Goal: Task Accomplishment & Management: Manage account settings

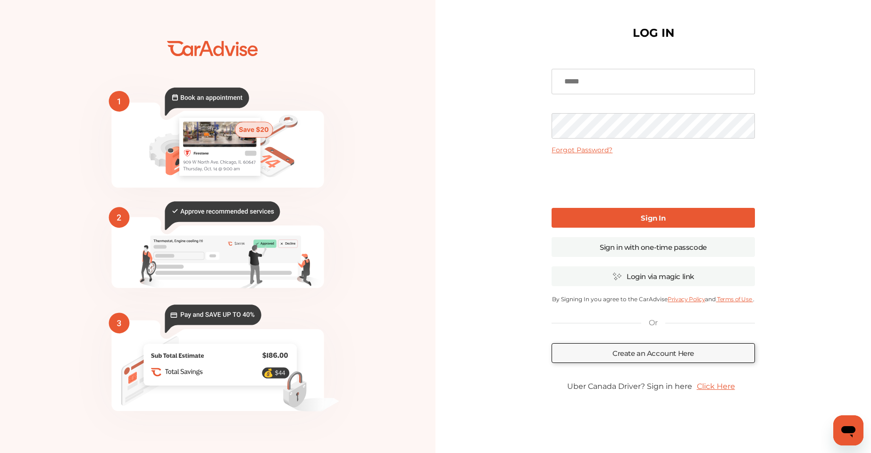
click at [580, 83] on input at bounding box center [652, 81] width 203 height 25
type input "**********"
click at [630, 221] on link "Sign In" at bounding box center [652, 218] width 203 height 20
click at [621, 218] on link "Sign In" at bounding box center [652, 218] width 203 height 20
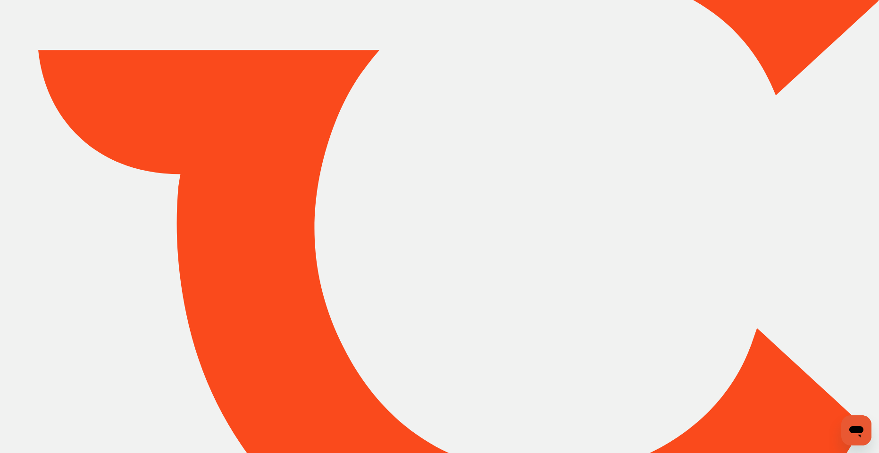
type input "*****"
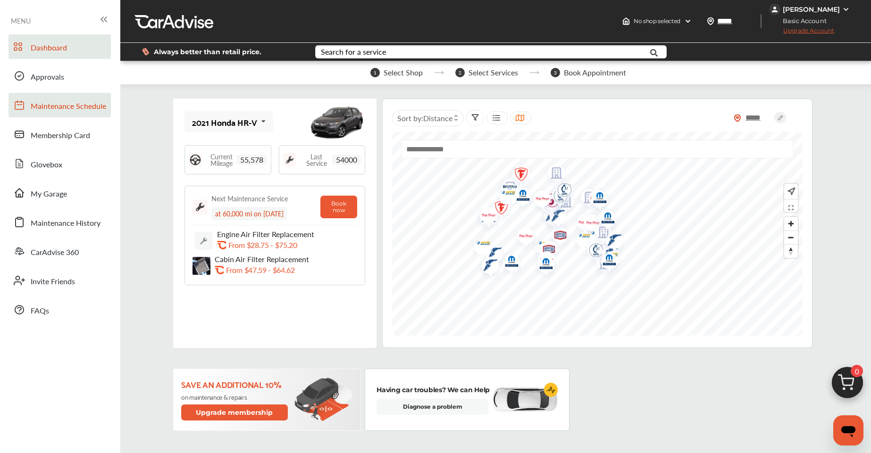
click at [69, 108] on span "Maintenance Schedule" at bounding box center [68, 106] width 75 height 12
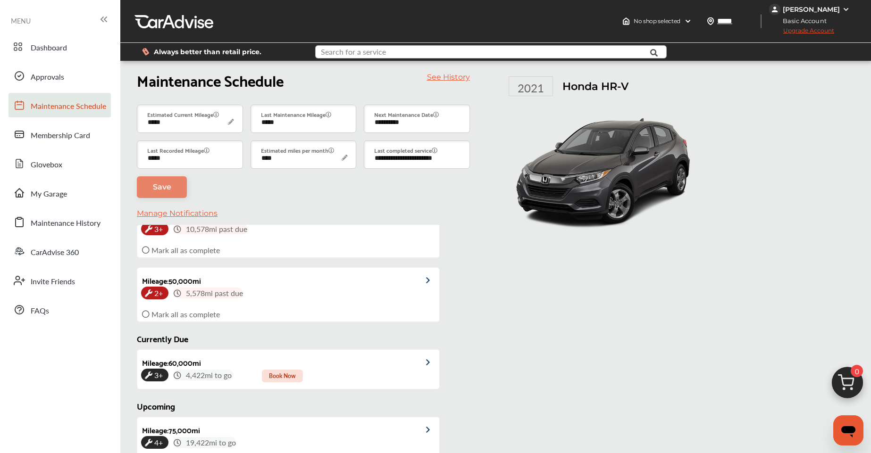
click at [400, 53] on input "text" at bounding box center [477, 53] width 322 height 15
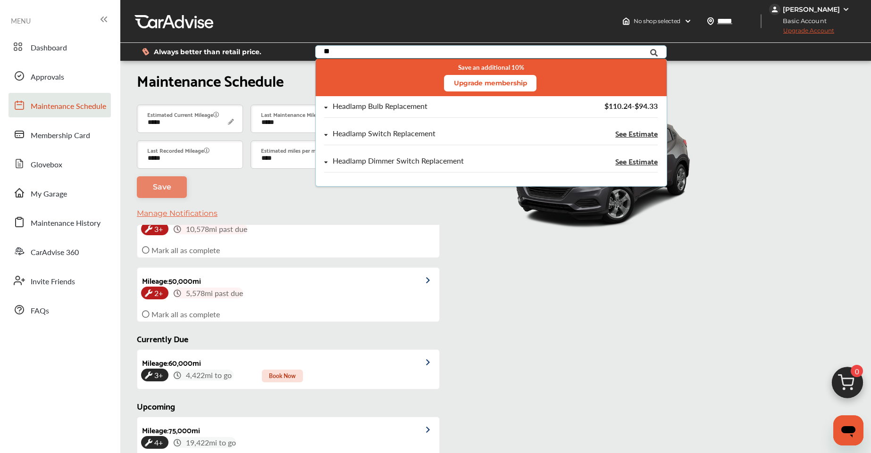
type input "*"
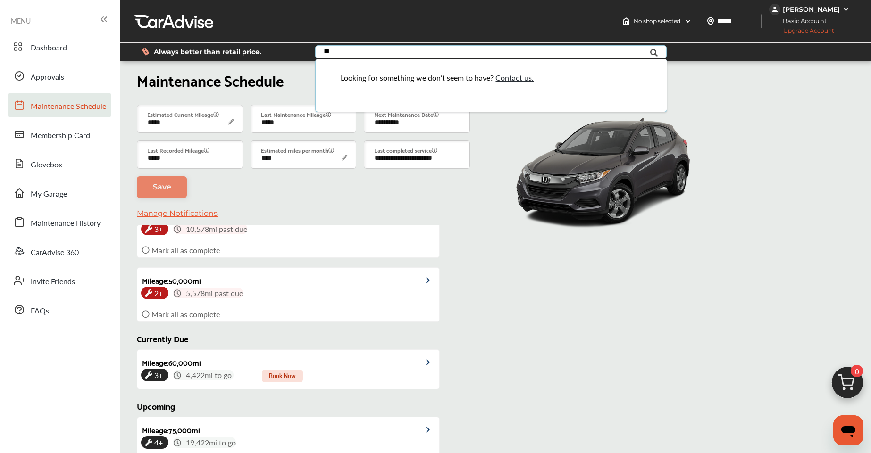
type input "*"
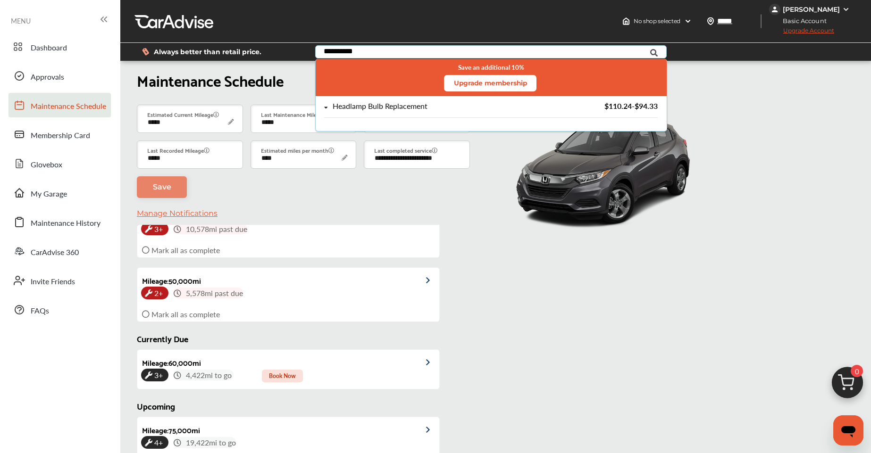
type input "**********"
click at [388, 109] on div "Headlamp Bulb Replacement" at bounding box center [379, 106] width 95 height 8
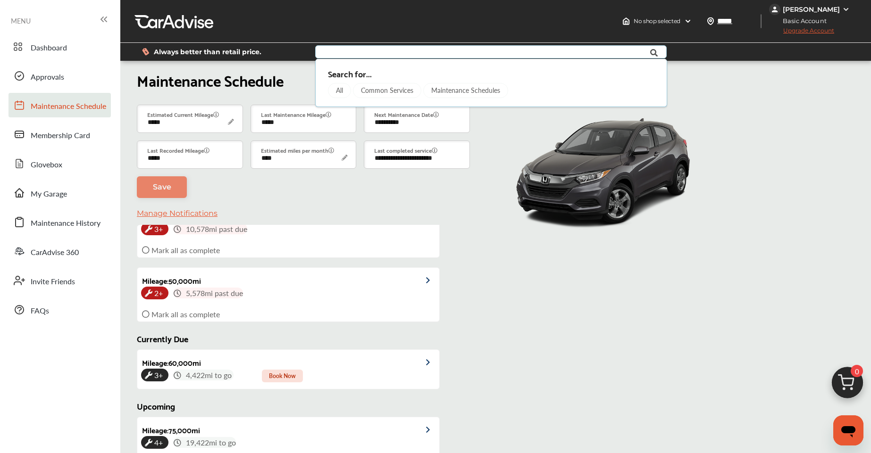
click at [347, 49] on input "text" at bounding box center [477, 53] width 322 height 15
click at [506, 132] on div at bounding box center [593, 170] width 189 height 141
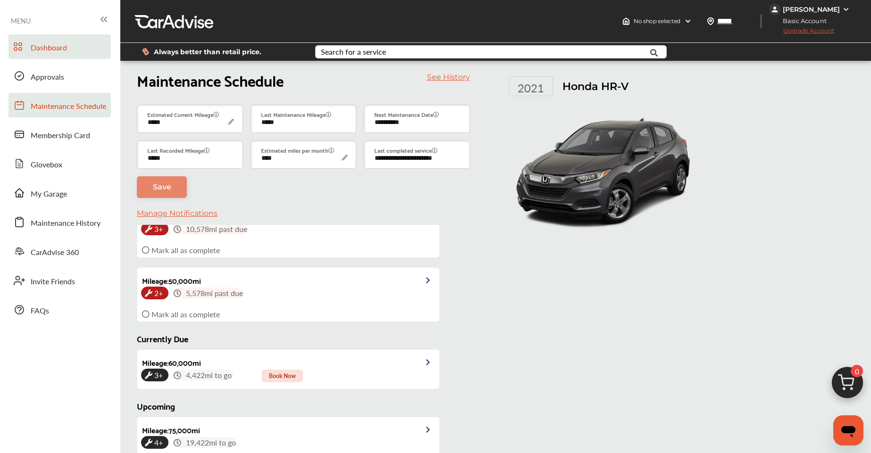
click at [66, 51] on span "Dashboard" at bounding box center [49, 48] width 36 height 12
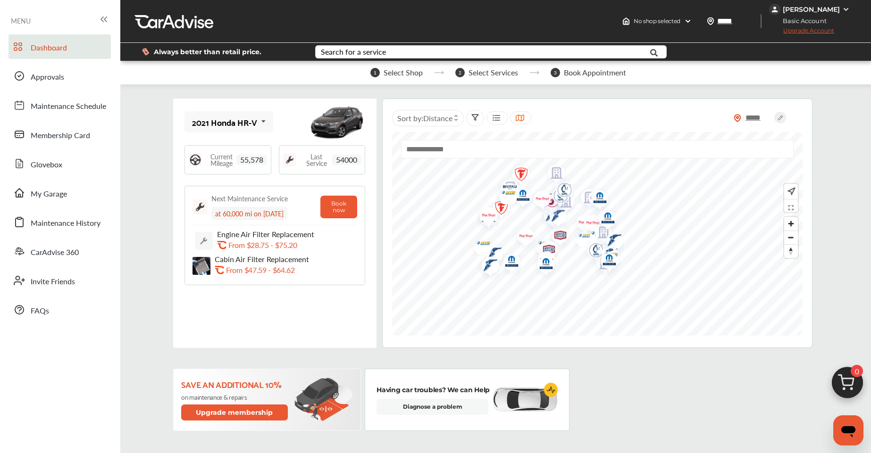
click at [583, 224] on img "Map marker" at bounding box center [589, 225] width 25 height 30
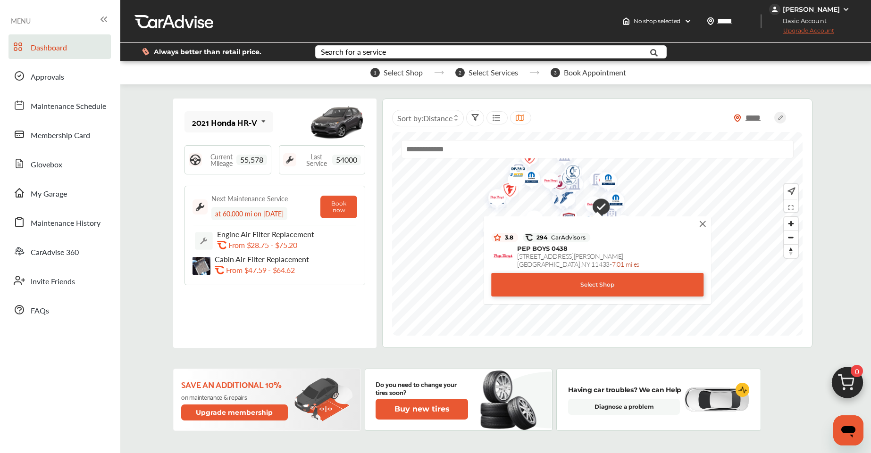
click at [705, 225] on img at bounding box center [702, 224] width 10 height 10
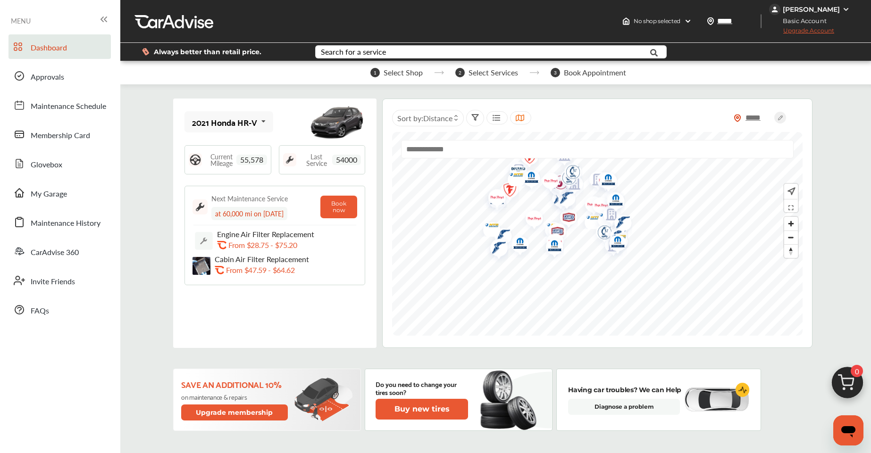
click at [601, 204] on img "Map marker" at bounding box center [612, 201] width 25 height 27
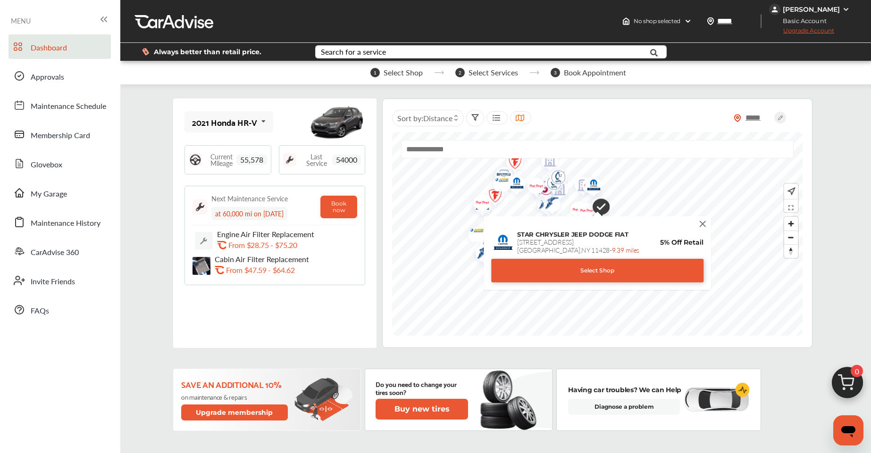
click at [705, 225] on img at bounding box center [702, 224] width 10 height 10
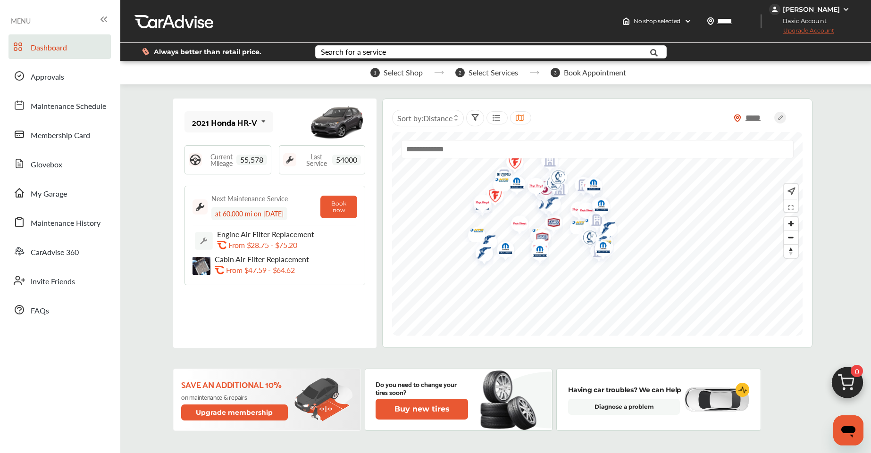
click at [541, 242] on img "Map marker" at bounding box center [536, 253] width 25 height 27
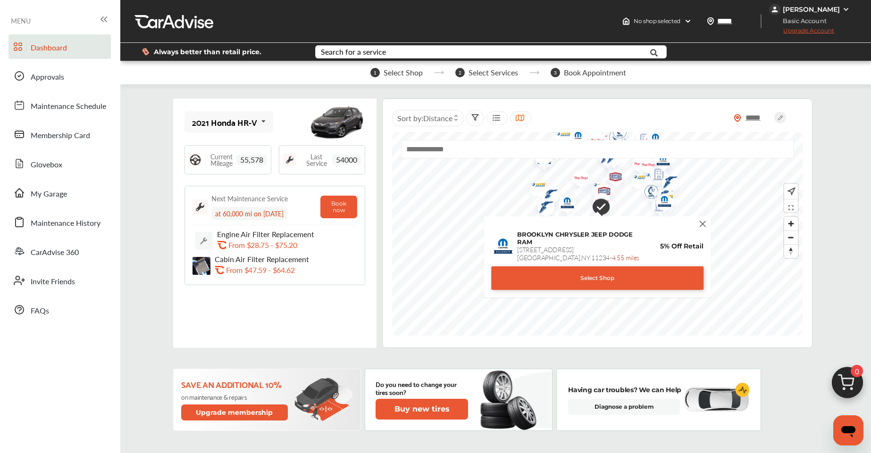
click at [699, 224] on img at bounding box center [702, 224] width 10 height 10
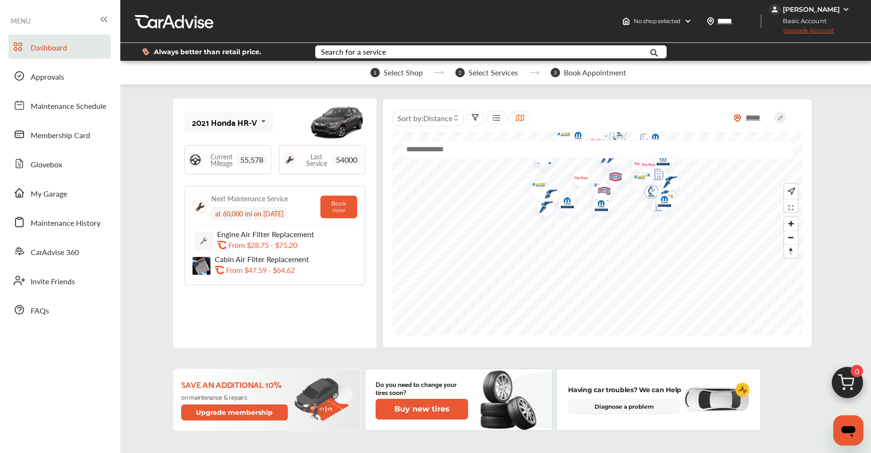
click at [443, 146] on input "text" at bounding box center [597, 149] width 392 height 18
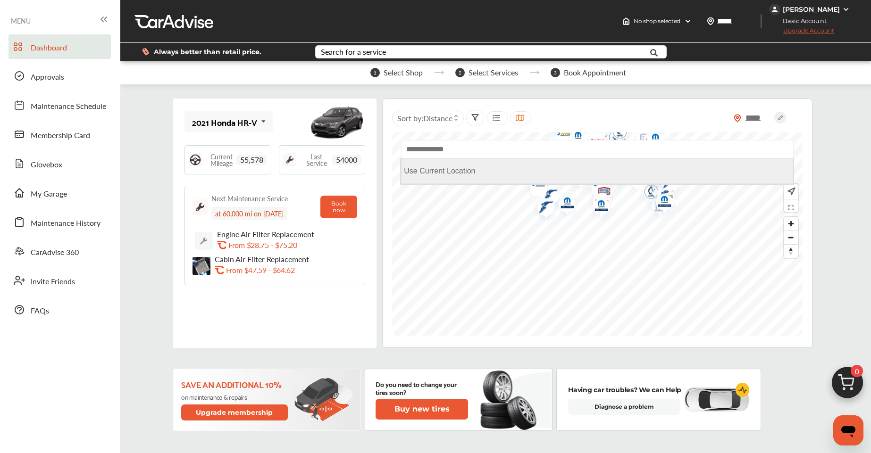
click at [442, 169] on Location "Use Current Location" at bounding box center [597, 170] width 392 height 25
type input "**********"
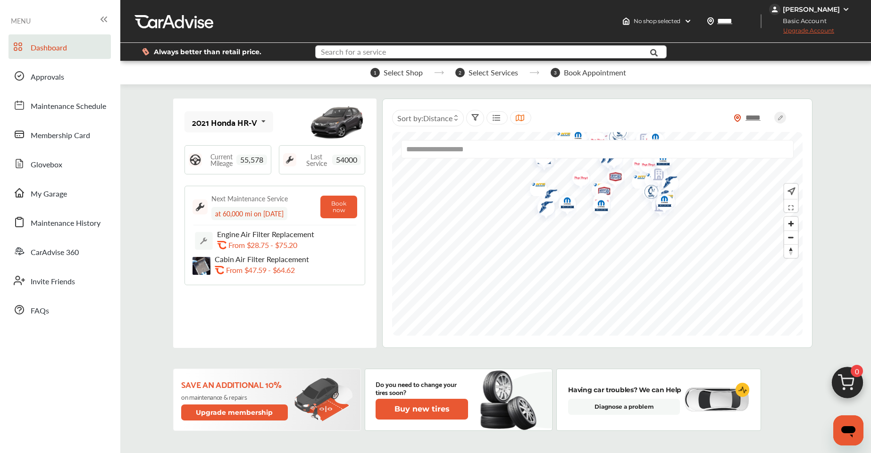
click at [399, 49] on input "text" at bounding box center [477, 53] width 322 height 15
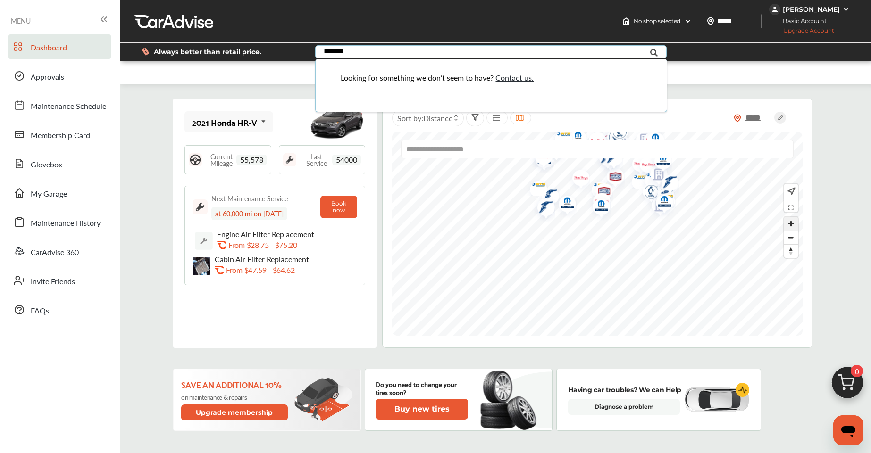
type input "*******"
click at [794, 223] on span "Zoom in" at bounding box center [791, 224] width 14 height 14
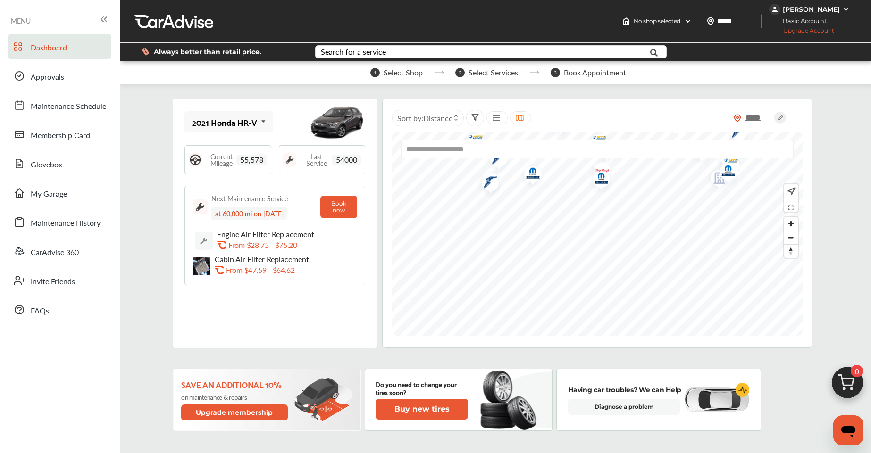
click at [605, 169] on img "Map marker" at bounding box center [597, 179] width 25 height 27
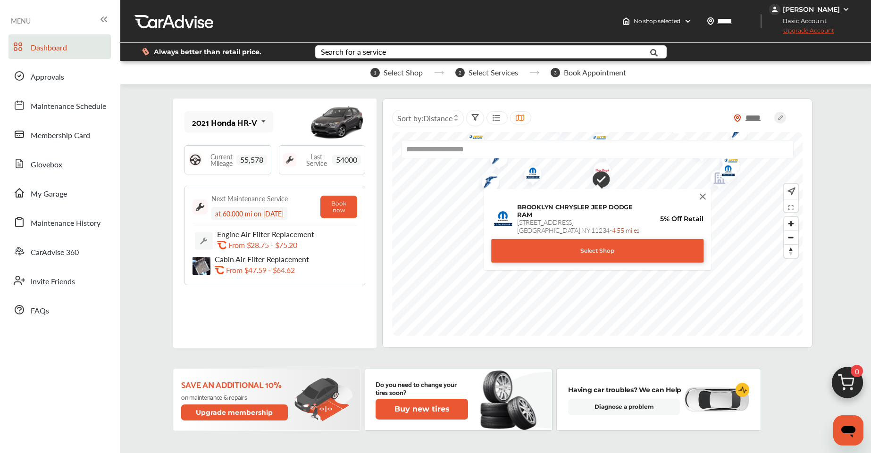
click at [605, 168] on img "Map marker" at bounding box center [597, 180] width 24 height 29
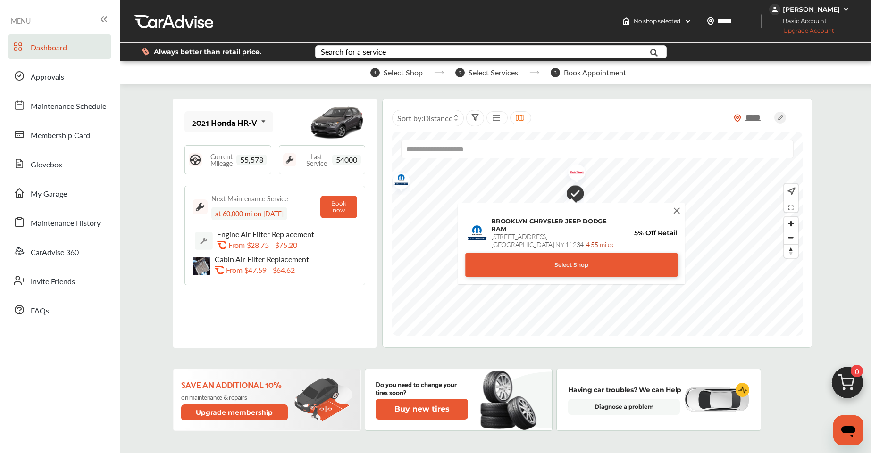
click at [577, 172] on img "Map marker" at bounding box center [573, 174] width 25 height 30
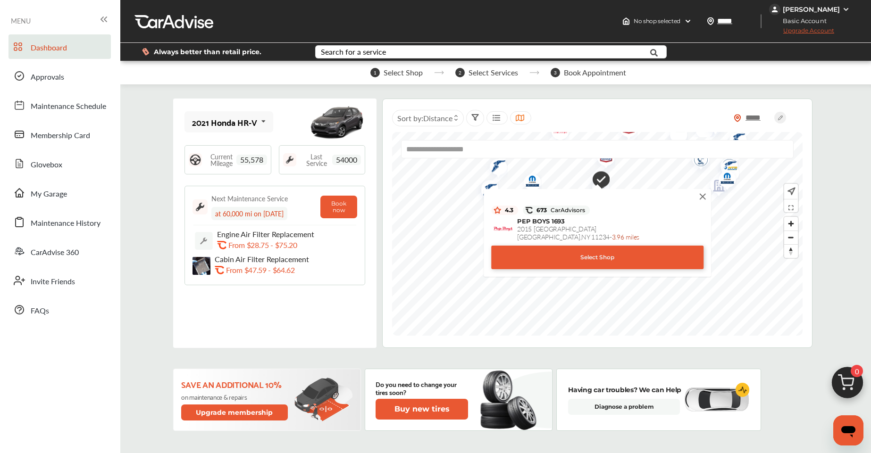
click at [701, 194] on img at bounding box center [702, 196] width 10 height 10
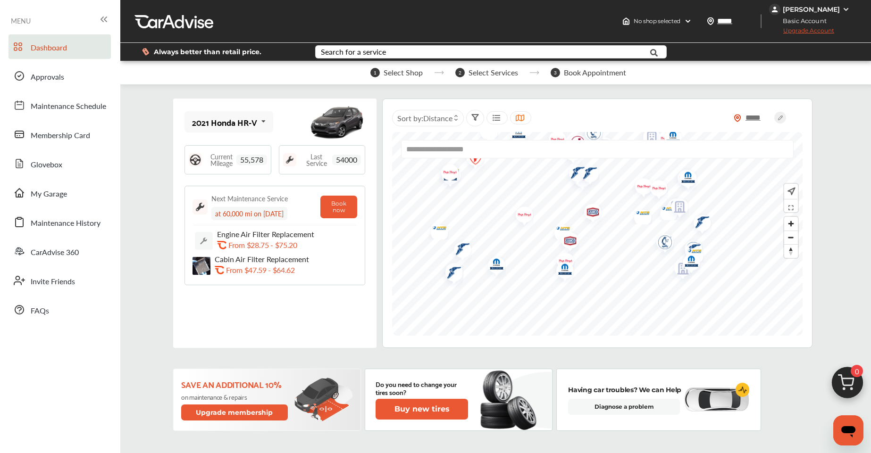
click at [521, 214] on img "Map marker" at bounding box center [520, 217] width 25 height 30
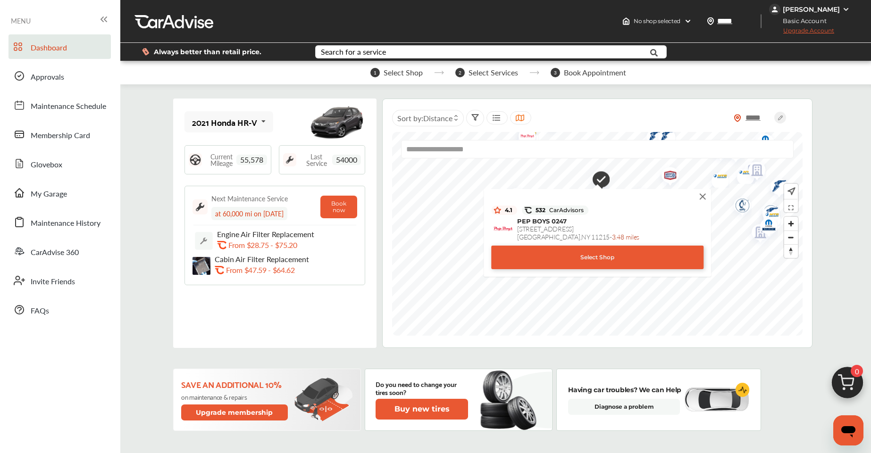
click at [703, 195] on img at bounding box center [702, 196] width 10 height 10
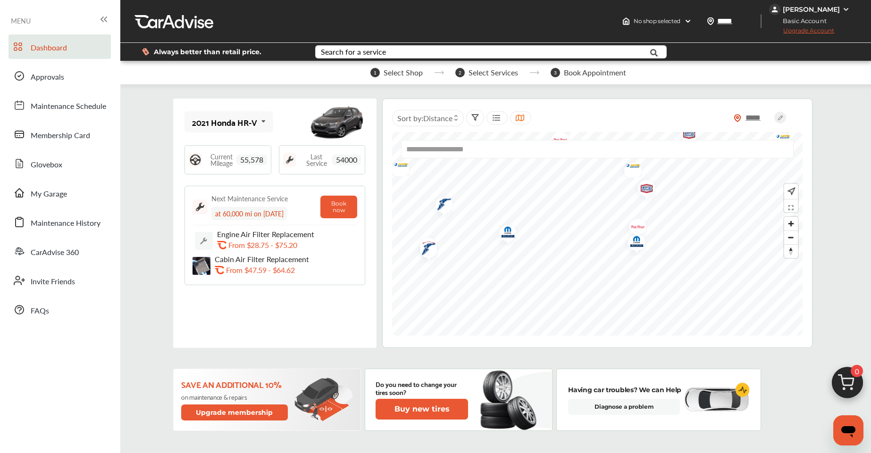
click at [636, 225] on img "Map marker" at bounding box center [634, 229] width 25 height 30
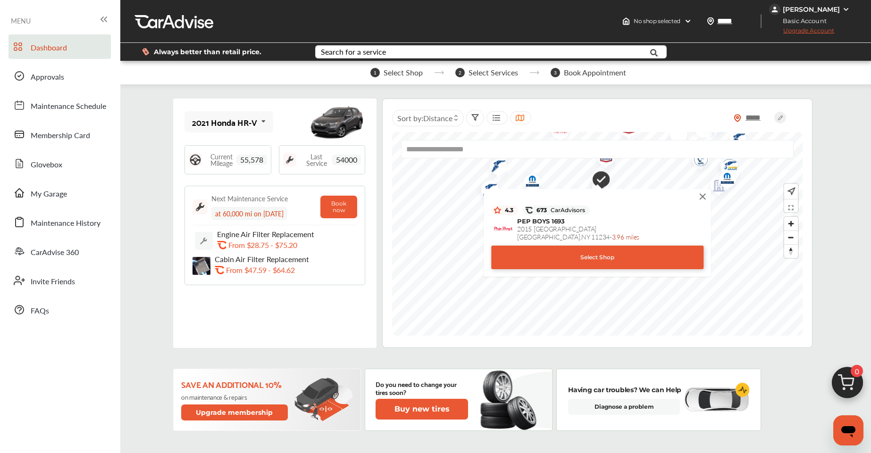
click at [613, 255] on div "Select Shop" at bounding box center [597, 258] width 212 height 24
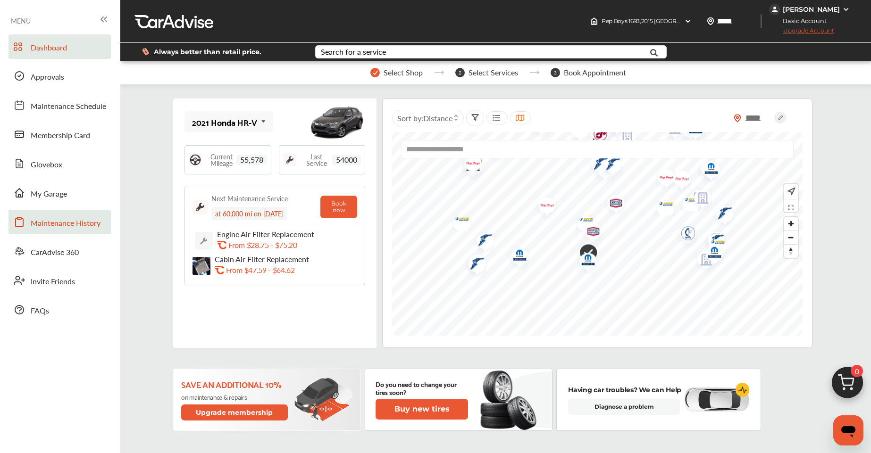
click at [82, 218] on span "Maintenance History" at bounding box center [66, 223] width 70 height 12
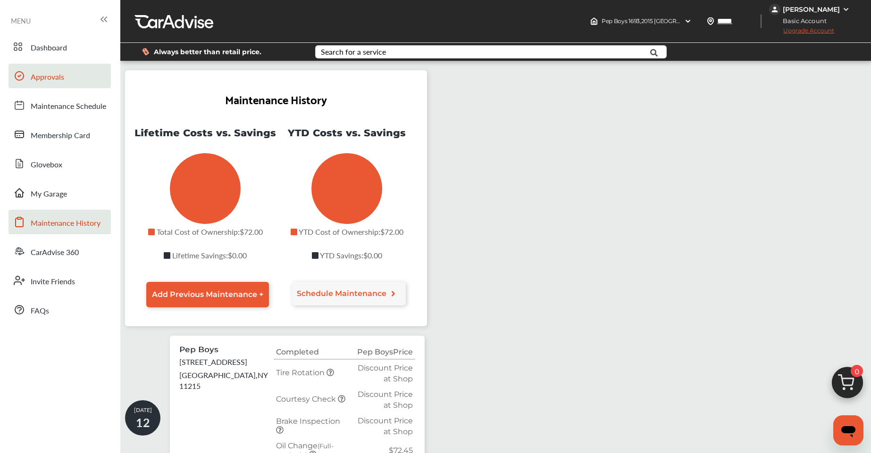
click at [55, 83] on span "Approvals" at bounding box center [47, 77] width 33 height 12
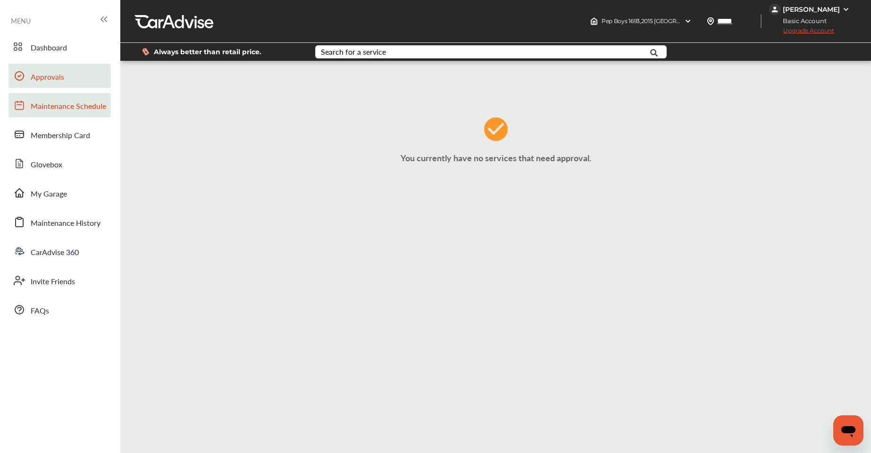
click at [54, 103] on span "Maintenance Schedule" at bounding box center [68, 106] width 75 height 12
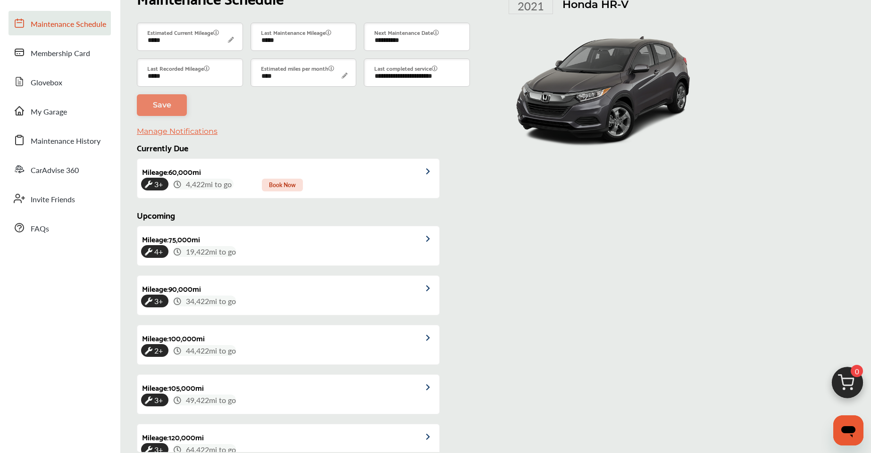
scroll to position [75, 0]
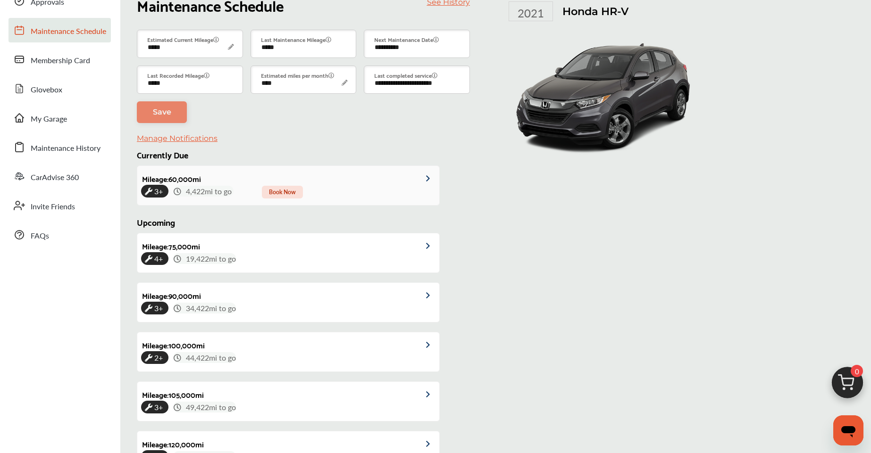
click at [373, 186] on div "3+ 4,422 mi to go Book Now" at bounding box center [288, 191] width 294 height 11
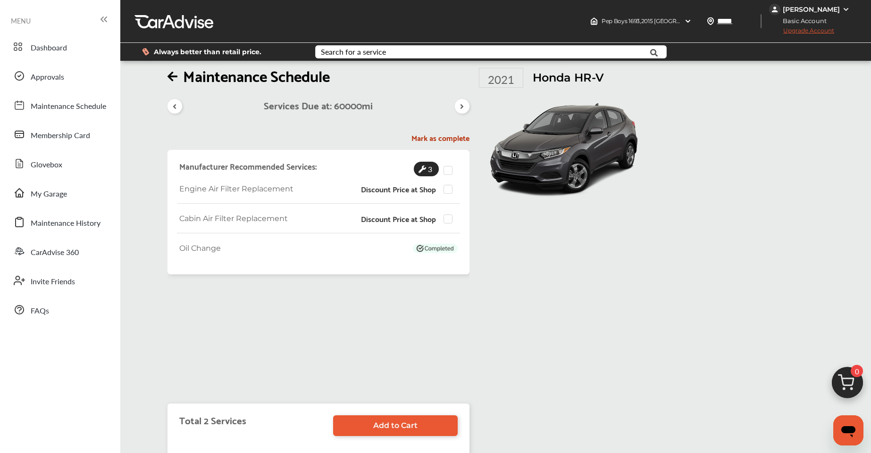
click at [465, 112] on div at bounding box center [462, 106] width 15 height 15
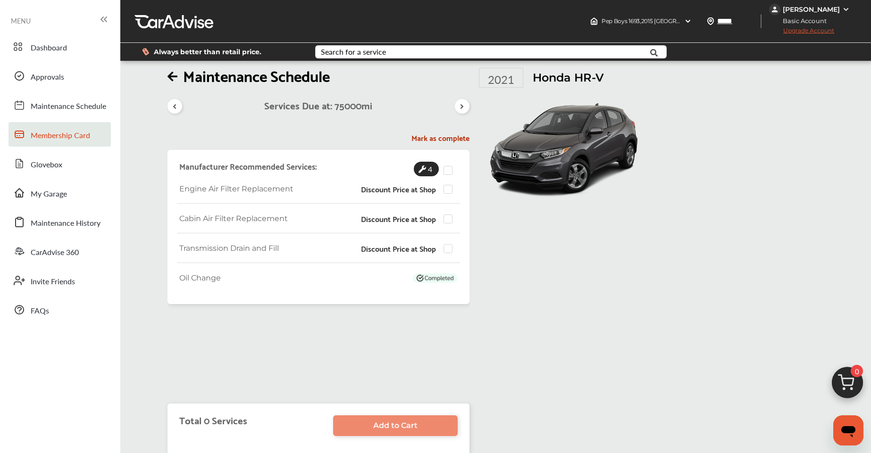
click at [83, 134] on span "Membership Card" at bounding box center [60, 136] width 59 height 12
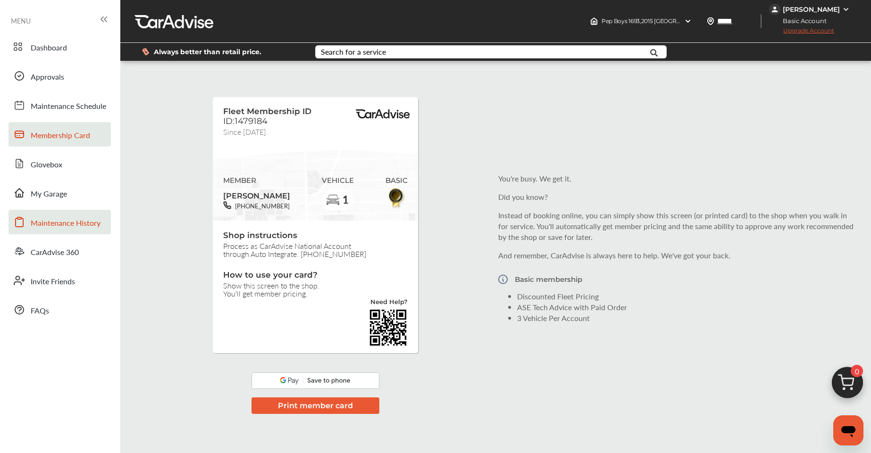
click at [69, 226] on span "Maintenance History" at bounding box center [66, 223] width 70 height 12
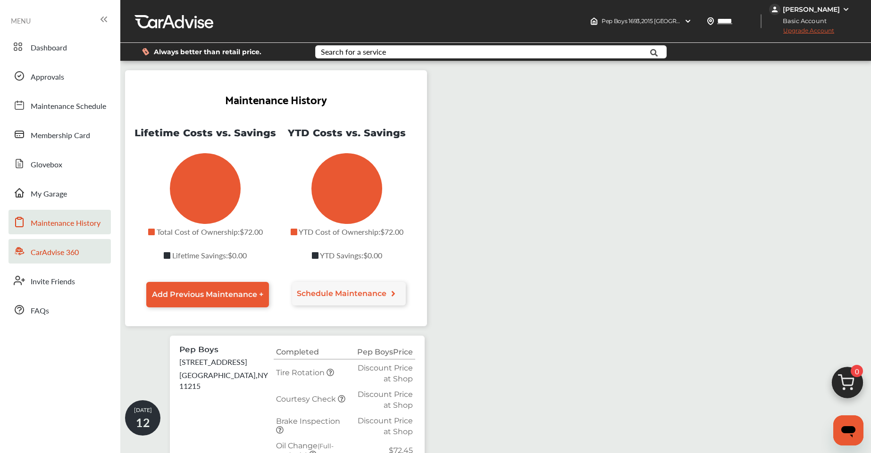
click at [71, 248] on span "CarAdvise 360" at bounding box center [55, 253] width 48 height 12
